Goal: Entertainment & Leisure: Consume media (video, audio)

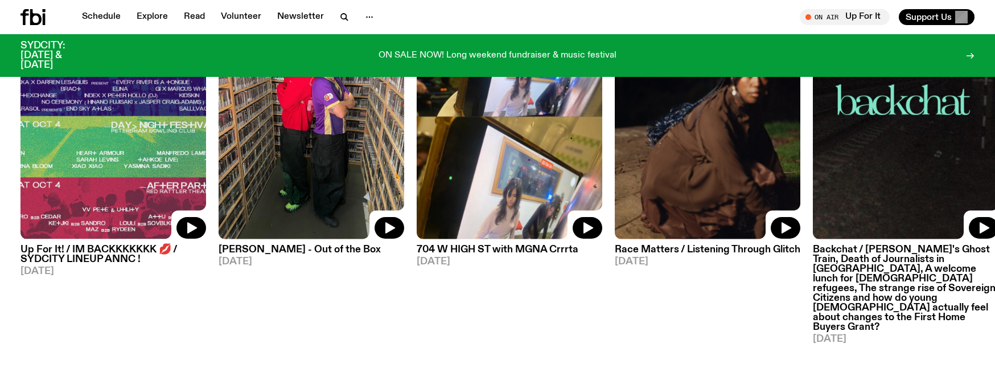
scroll to position [617, 0]
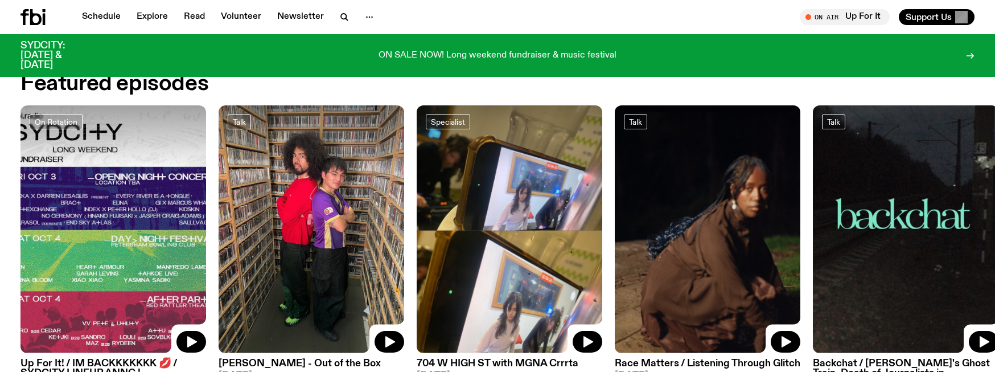
click at [106, 18] on link "Schedule" at bounding box center [101, 17] width 52 height 16
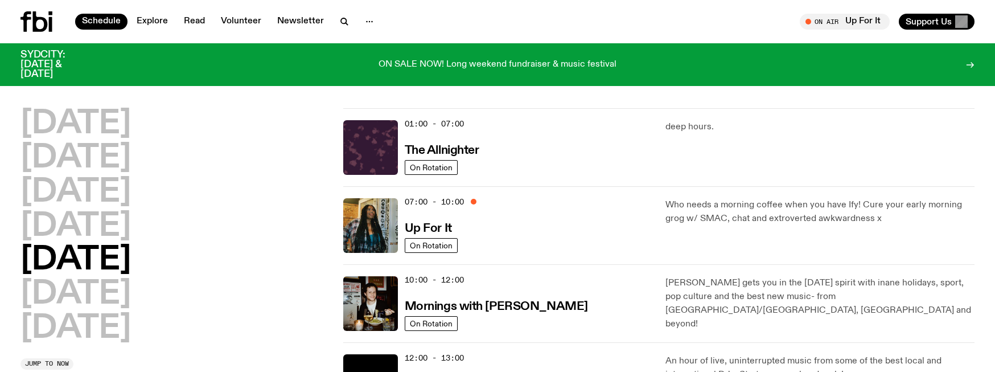
click at [153, 14] on link "Explore" at bounding box center [152, 22] width 45 height 16
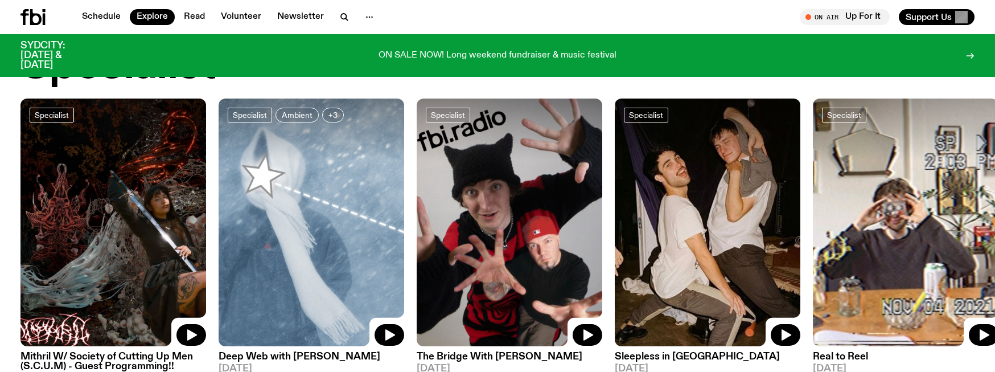
scroll to position [909, 0]
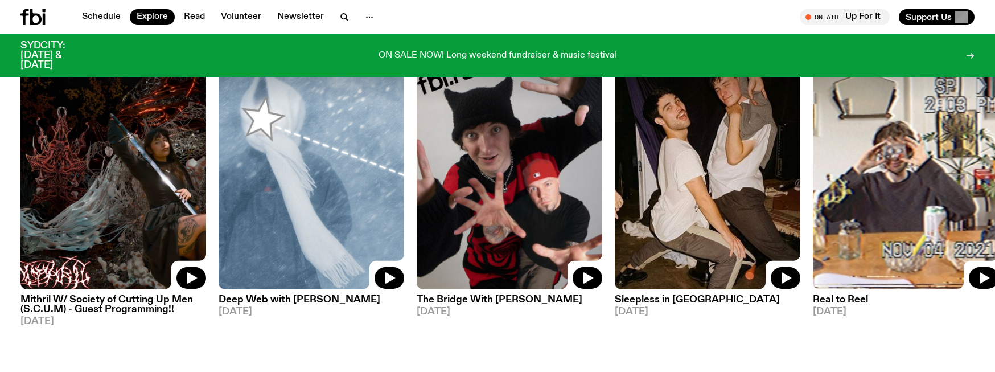
click at [651, 295] on h3 "Sleepless in Sydney" at bounding box center [708, 300] width 186 height 10
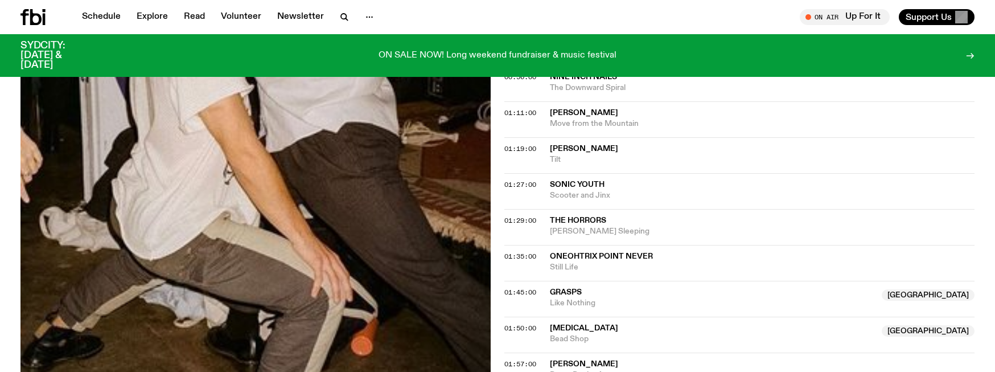
scroll to position [674, 0]
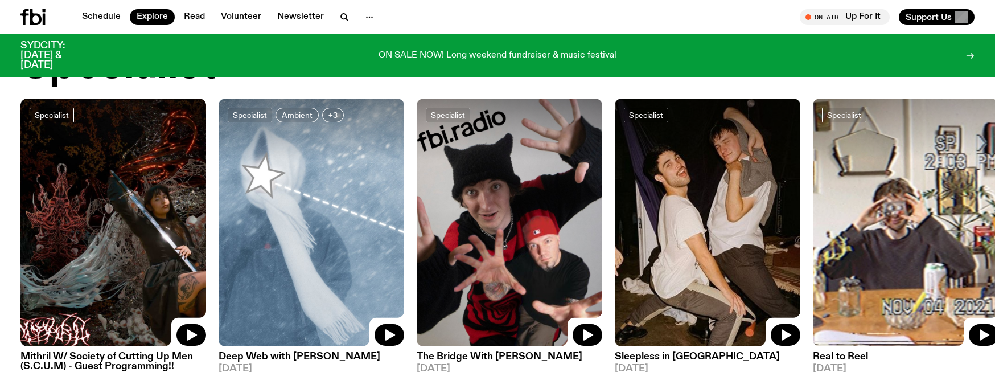
scroll to position [965, 0]
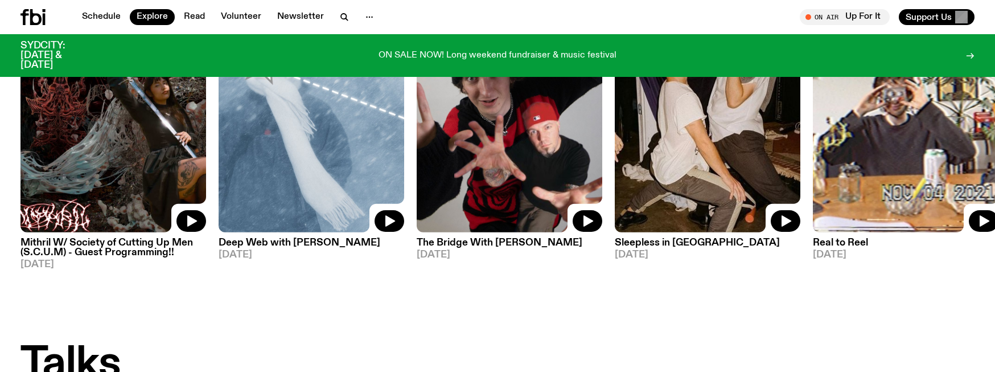
click at [279, 241] on h3 "Deep Web with Chuyi Wang" at bounding box center [312, 243] width 186 height 10
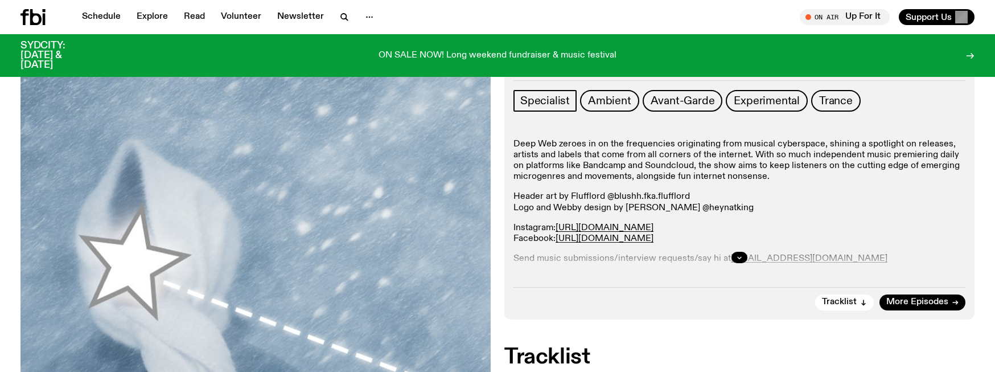
scroll to position [162, 0]
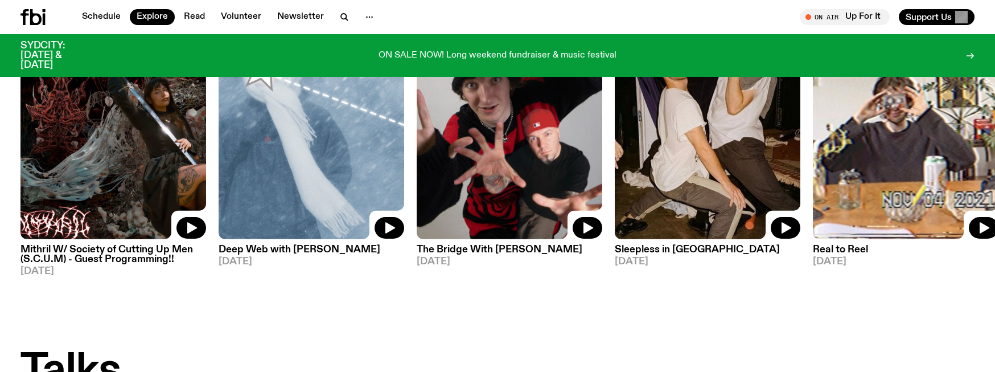
scroll to position [902, 0]
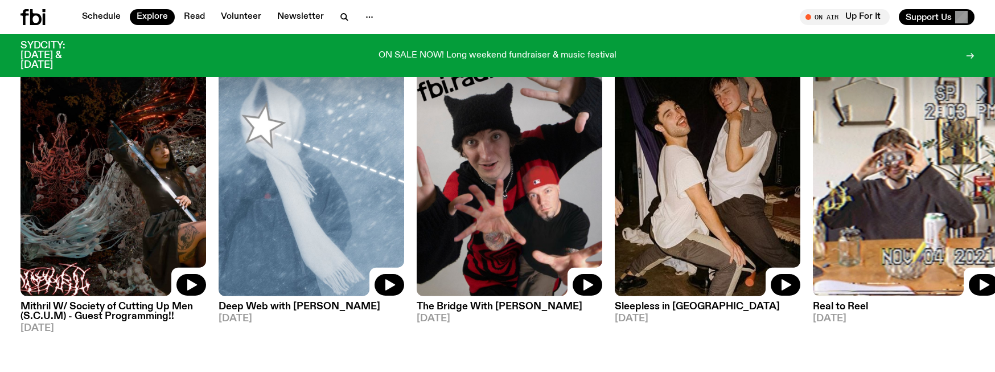
click at [327, 303] on h3 "Deep Web with Chuyi Wang" at bounding box center [312, 307] width 186 height 10
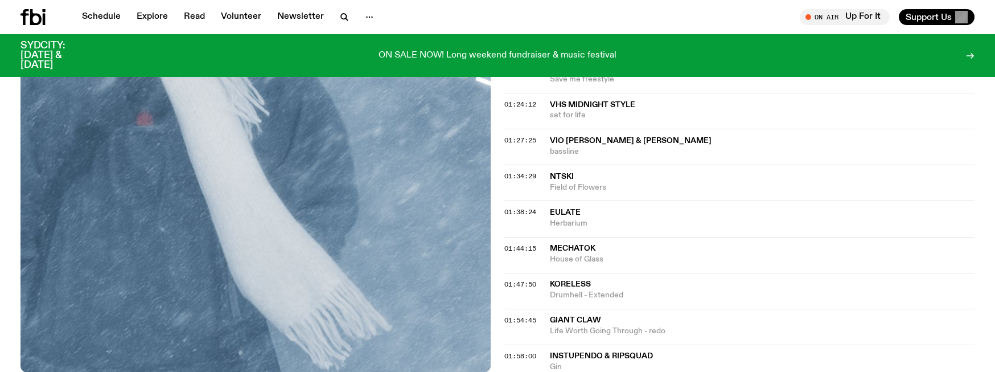
scroll to position [1072, 0]
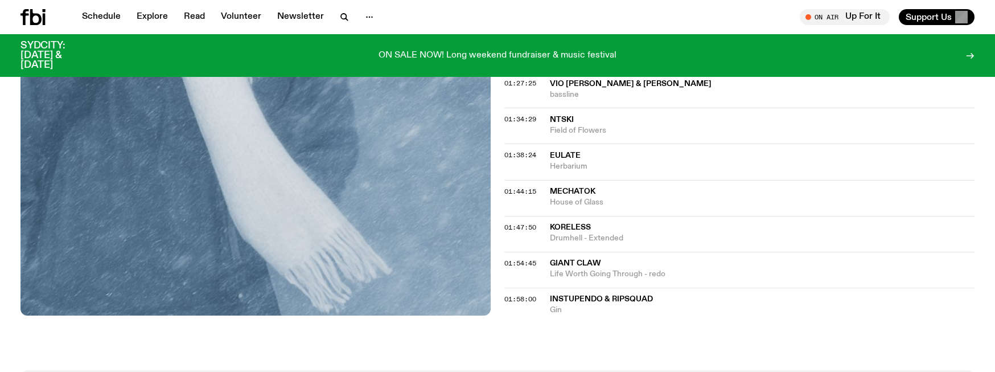
click at [113, 18] on link "Schedule" at bounding box center [101, 17] width 52 height 16
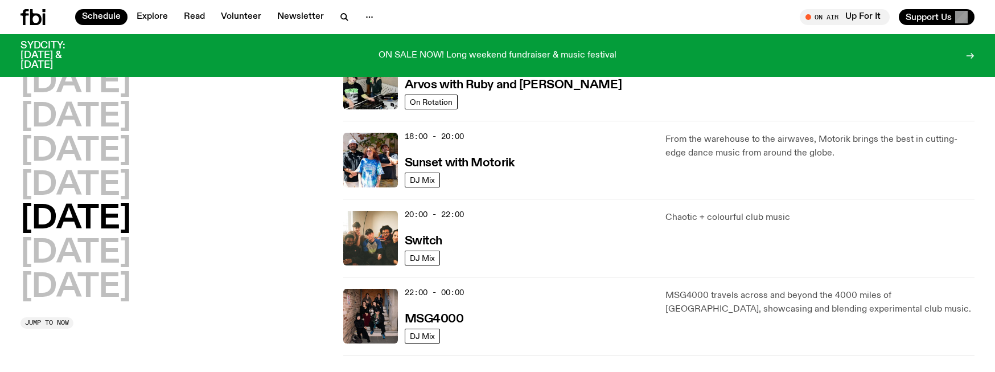
scroll to position [503, 0]
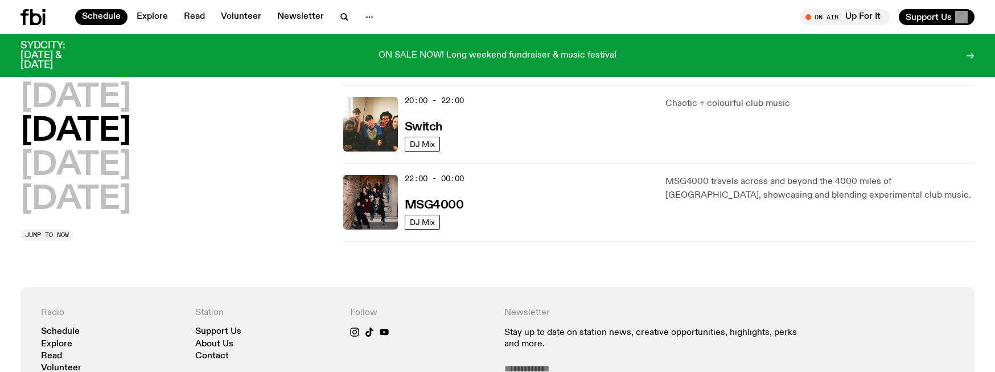
click at [131, 165] on h2 "Saturday" at bounding box center [75, 166] width 110 height 32
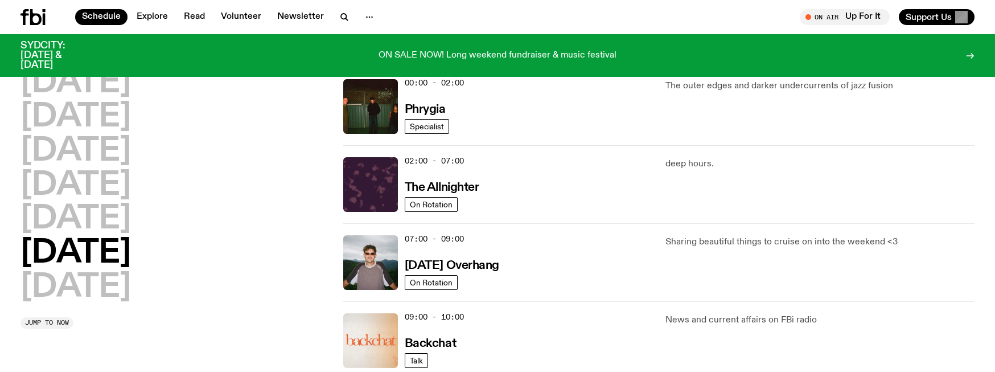
scroll to position [0, 0]
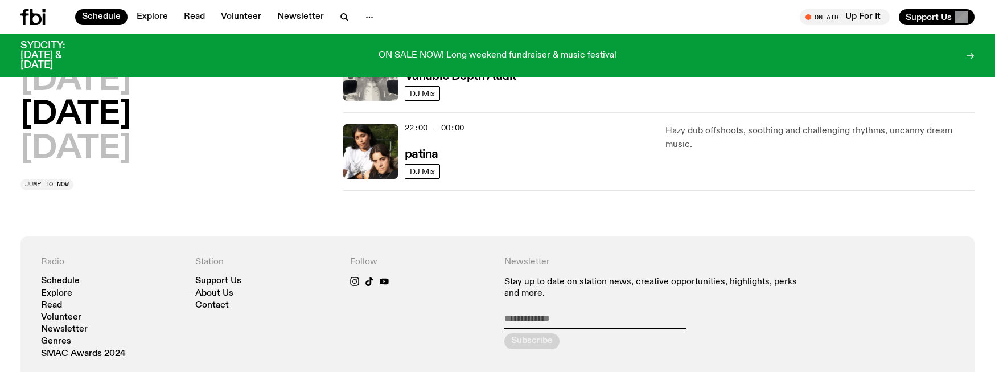
click at [102, 158] on h2 "Sunday" at bounding box center [75, 149] width 110 height 32
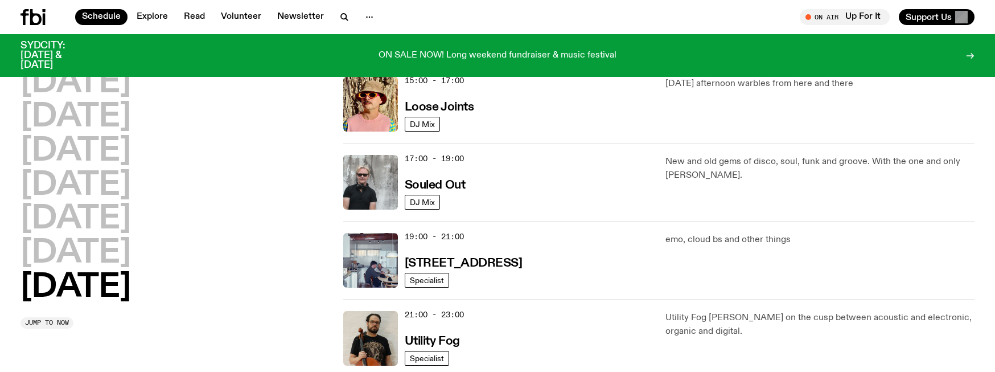
scroll to position [772, 0]
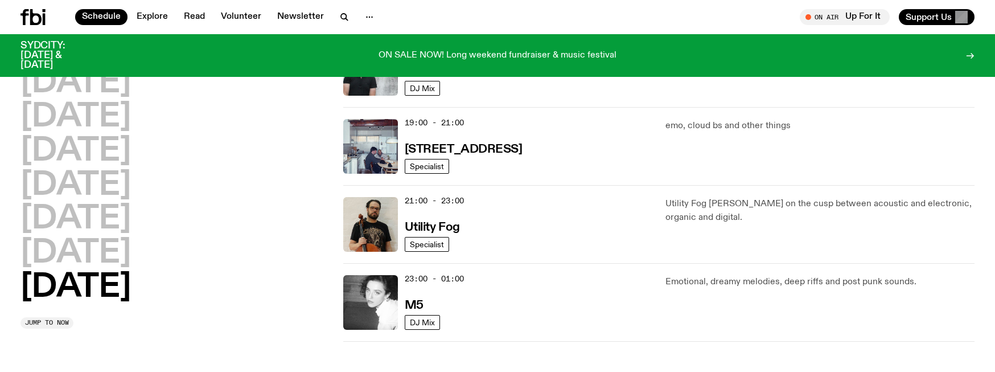
click at [457, 146] on h3 "704 W HIGH ST" at bounding box center [464, 149] width 118 height 12
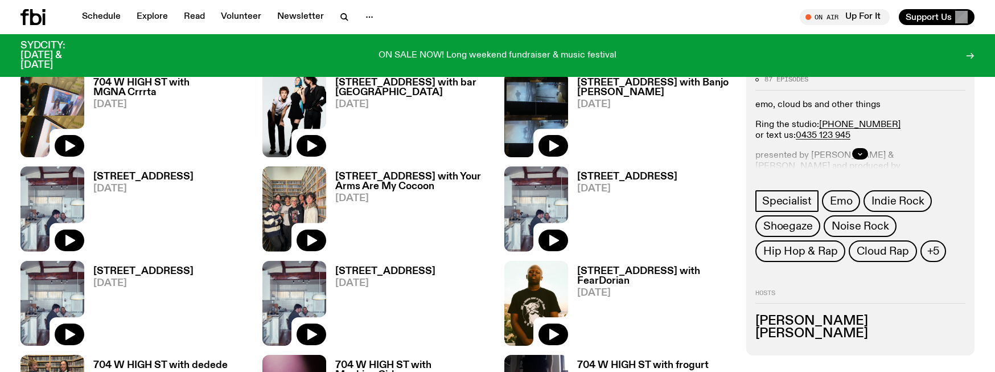
scroll to position [617, 0]
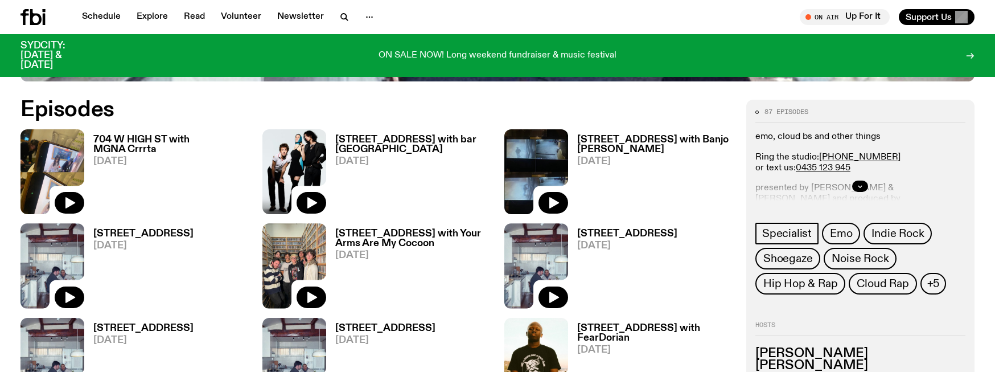
click at [157, 229] on h3 "704 W HIGH ST" at bounding box center [143, 234] width 100 height 10
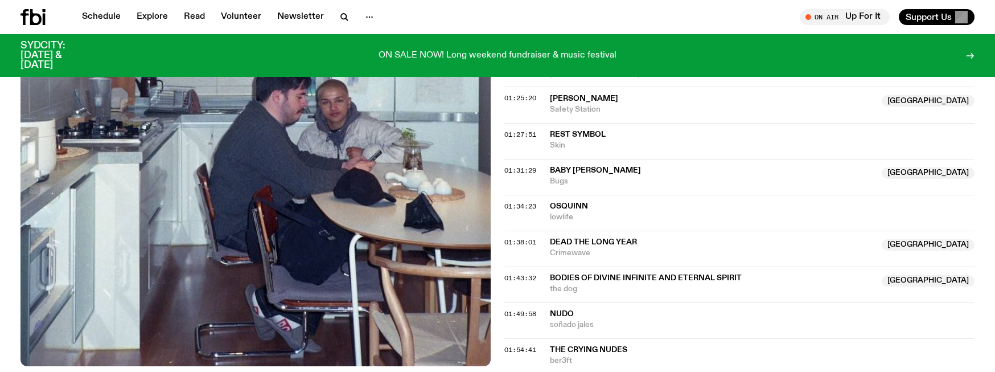
scroll to position [1186, 0]
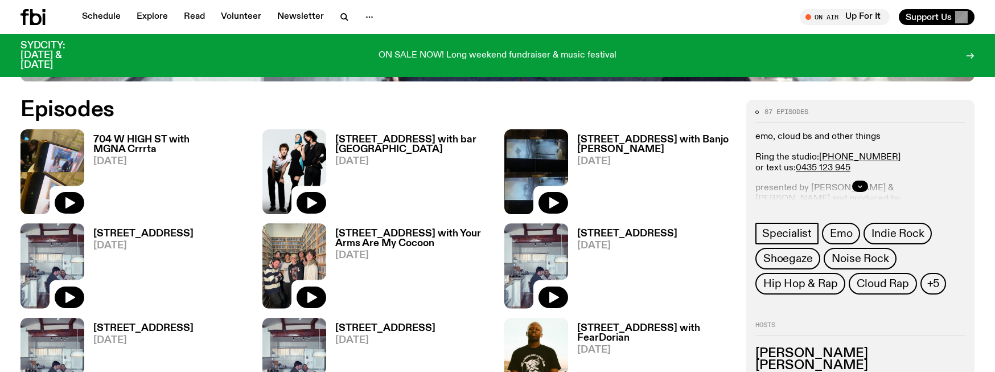
scroll to position [674, 0]
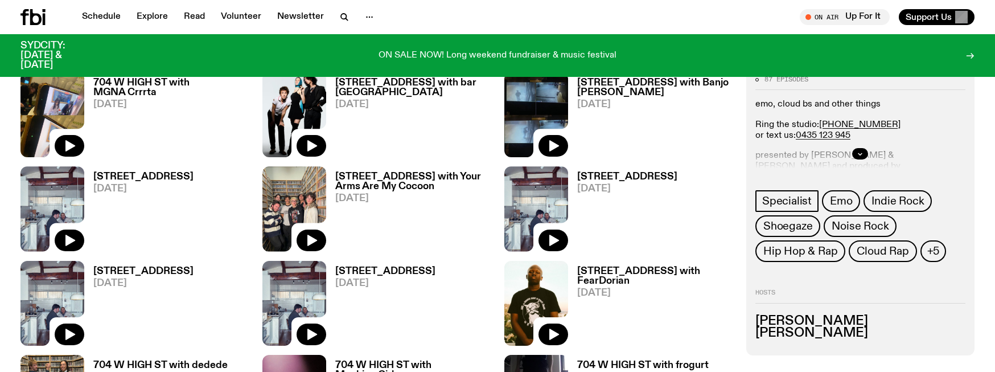
click at [864, 151] on button "button" at bounding box center [860, 154] width 16 height 11
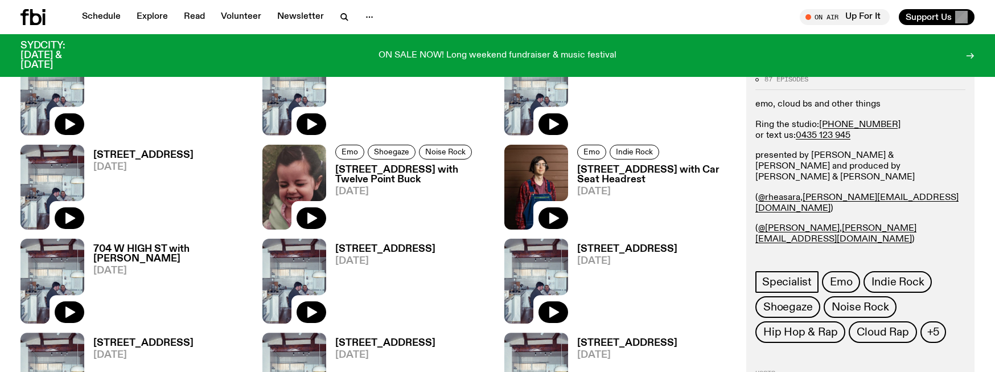
scroll to position [1357, 0]
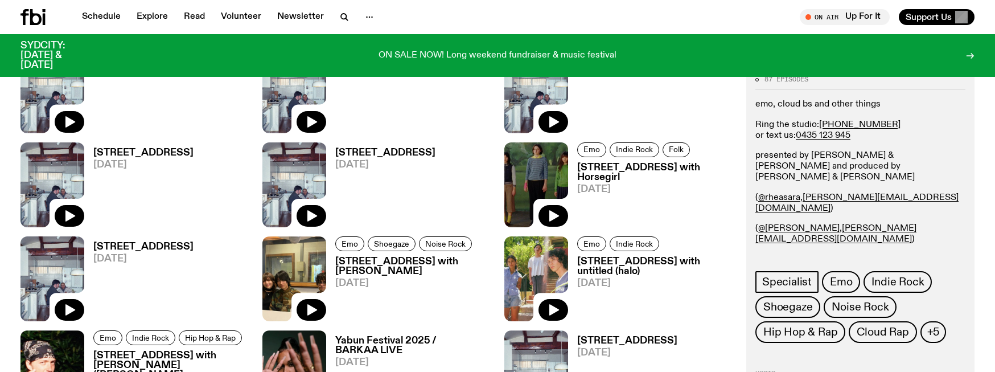
click at [134, 242] on h3 "704 W HIGH ST" at bounding box center [143, 247] width 100 height 10
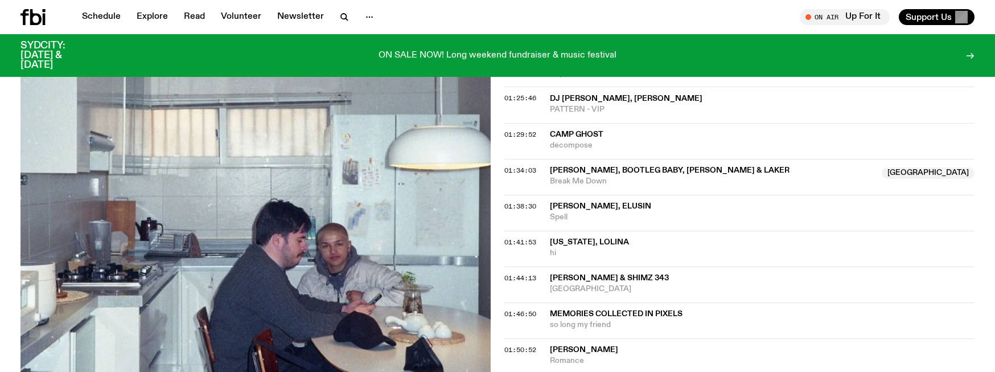
scroll to position [1471, 0]
